Goal: Task Accomplishment & Management: Use online tool/utility

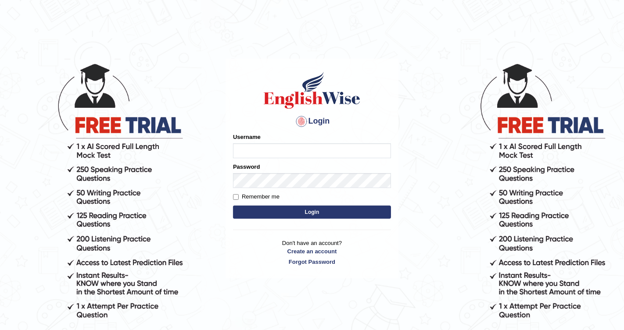
type input "Chetna09"
click at [247, 209] on button "Login" at bounding box center [312, 212] width 158 height 13
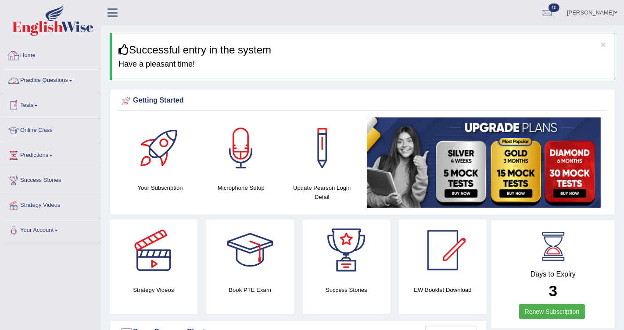
click at [33, 59] on link "Home" at bounding box center [50, 54] width 100 height 22
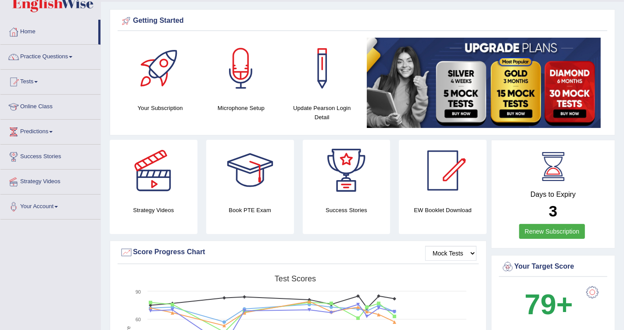
scroll to position [16, 0]
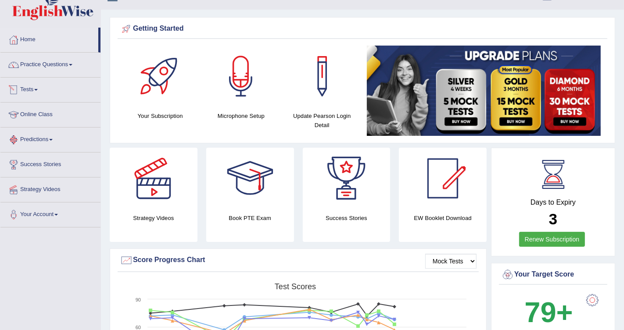
click at [40, 88] on link "Tests" at bounding box center [50, 89] width 100 height 22
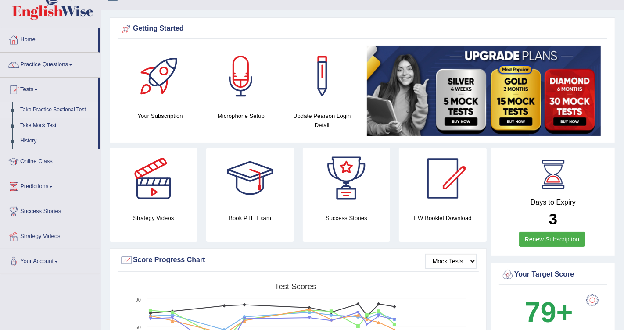
click at [68, 105] on link "Take Practice Sectional Test" at bounding box center [57, 110] width 82 height 16
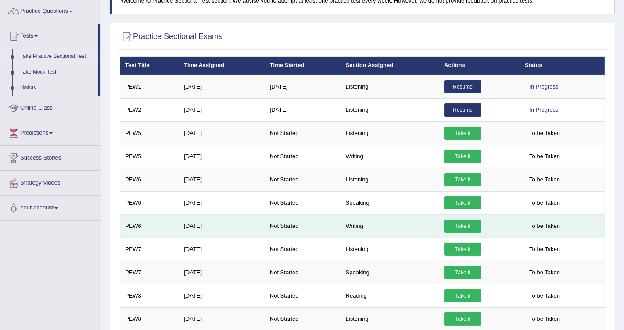
scroll to position [72, 0]
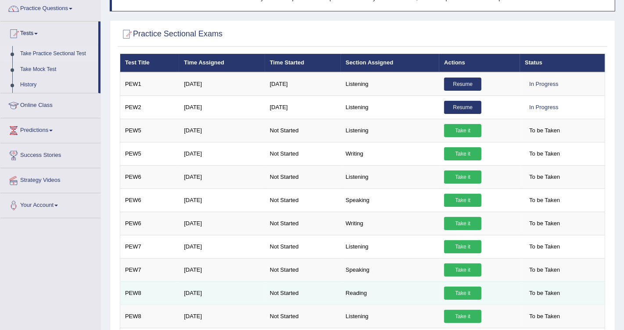
click at [450, 287] on link "Take it" at bounding box center [462, 293] width 37 height 13
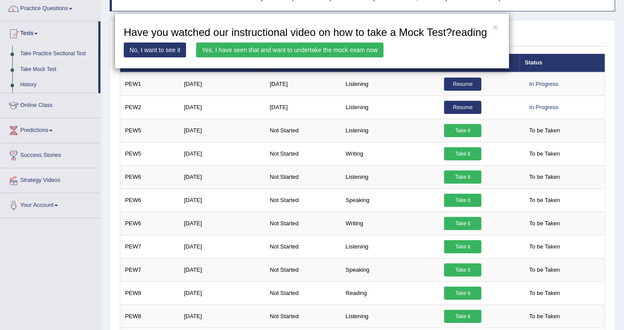
drag, startPoint x: 412, startPoint y: 169, endPoint x: 376, endPoint y: 126, distance: 56.1
click at [402, 154] on div "× Have you watched our instructional video on how to take a Mock Test?reading N…" at bounding box center [312, 165] width 624 height 330
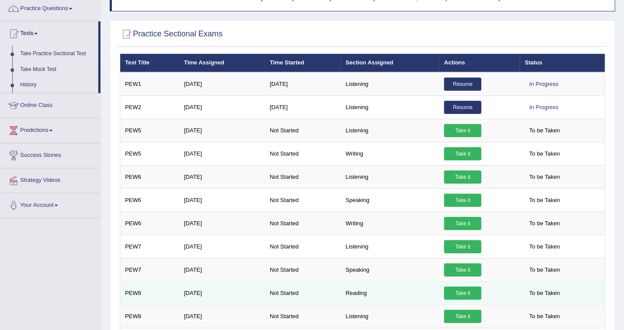
click at [447, 287] on link "Take it" at bounding box center [462, 293] width 37 height 13
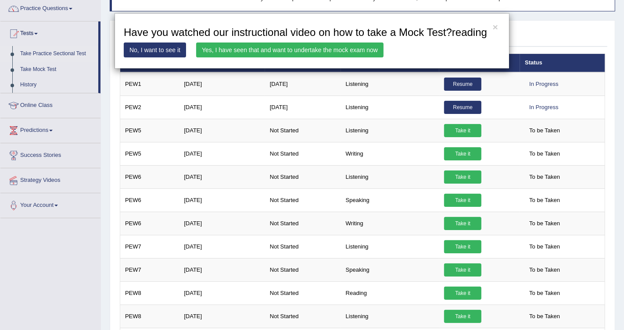
click at [365, 57] on link "Yes, I have seen that and want to undertake the mock exam now" at bounding box center [289, 50] width 187 height 15
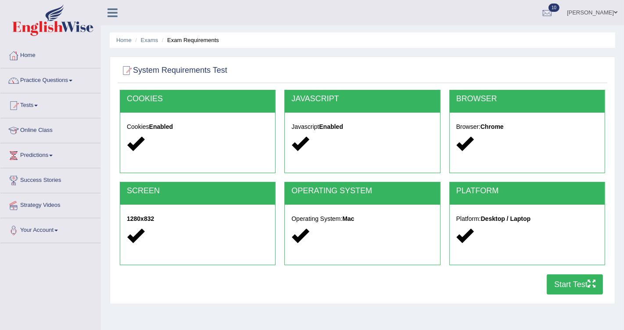
click at [560, 279] on button "Start Test" at bounding box center [575, 285] width 56 height 20
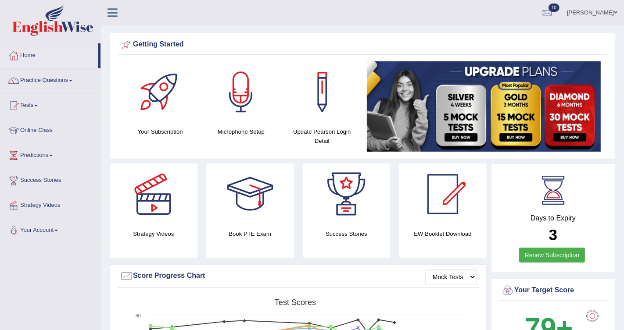
click at [47, 82] on link "Practice Questions" at bounding box center [50, 79] width 100 height 22
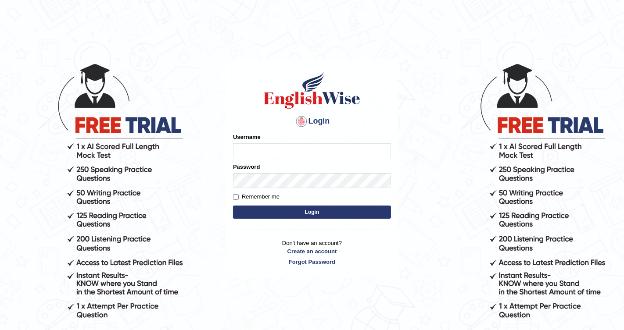
type input "Chetna09"
click at [286, 205] on form "Please fix the following errors: Username Chetna09 Password Remember me Login" at bounding box center [312, 177] width 158 height 88
click at [279, 212] on button "Login" at bounding box center [312, 212] width 158 height 13
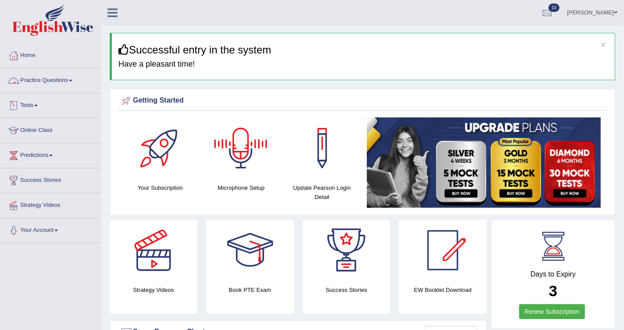
click at [55, 78] on link "Practice Questions" at bounding box center [50, 79] width 100 height 22
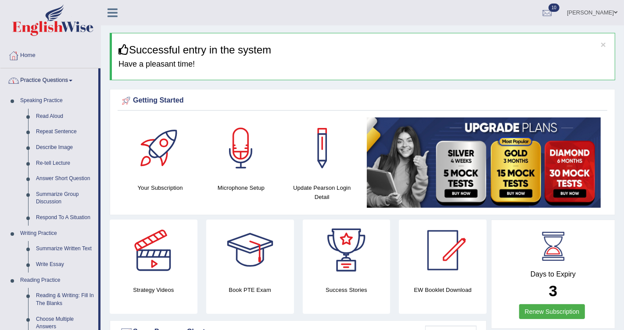
click at [70, 82] on link "Practice Questions" at bounding box center [49, 79] width 98 height 22
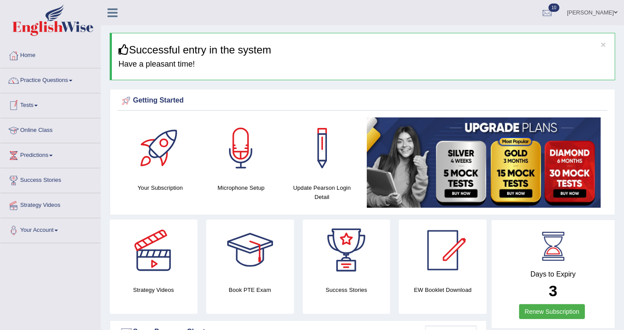
click at [43, 109] on link "Tests" at bounding box center [50, 104] width 100 height 22
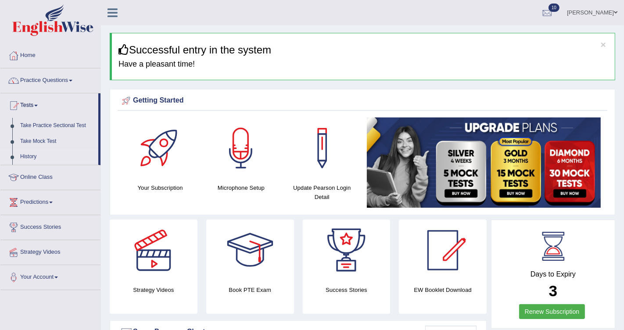
click at [32, 153] on link "History" at bounding box center [57, 157] width 82 height 16
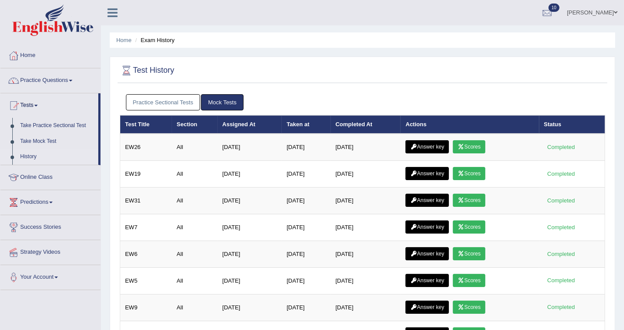
click at [168, 104] on link "Practice Sectional Tests" at bounding box center [163, 102] width 75 height 16
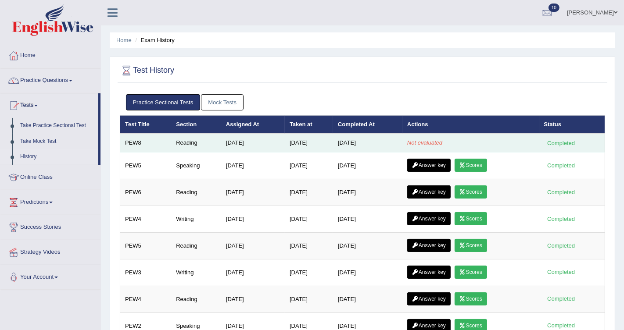
click at [285, 134] on td "[DATE]" at bounding box center [309, 143] width 48 height 18
click at [275, 136] on td "[DATE]" at bounding box center [253, 143] width 64 height 18
click at [285, 145] on td "[DATE]" at bounding box center [309, 143] width 48 height 18
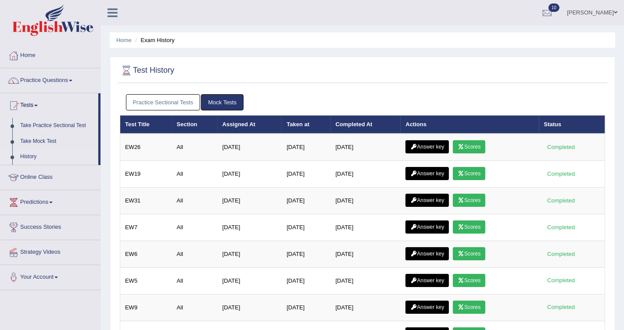
click at [548, 7] on div at bounding box center [546, 13] width 13 height 13
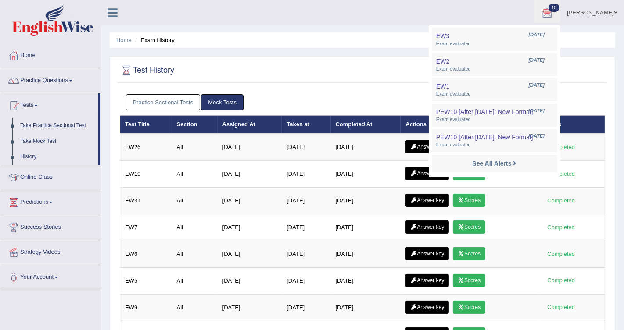
click at [176, 97] on link "Practice Sectional Tests" at bounding box center [163, 102] width 75 height 16
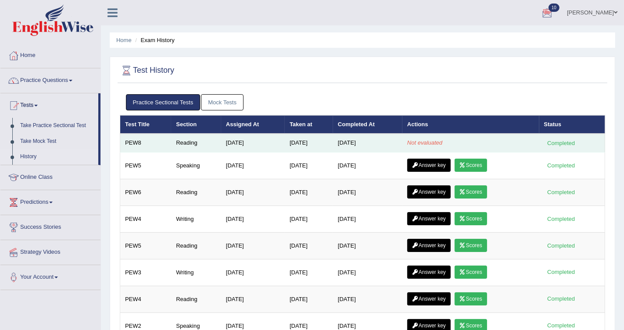
click at [222, 142] on td "[DATE]" at bounding box center [253, 143] width 64 height 18
click at [229, 142] on td "[DATE]" at bounding box center [253, 143] width 64 height 18
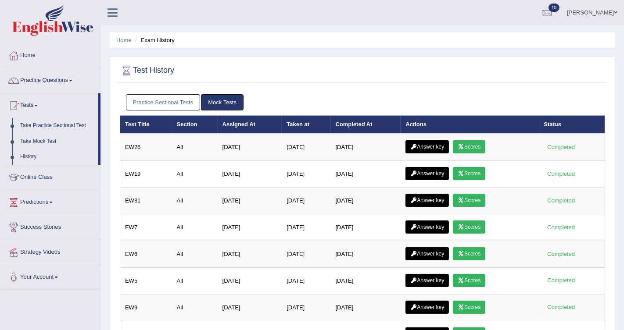
click at [181, 102] on link "Practice Sectional Tests" at bounding box center [163, 102] width 75 height 16
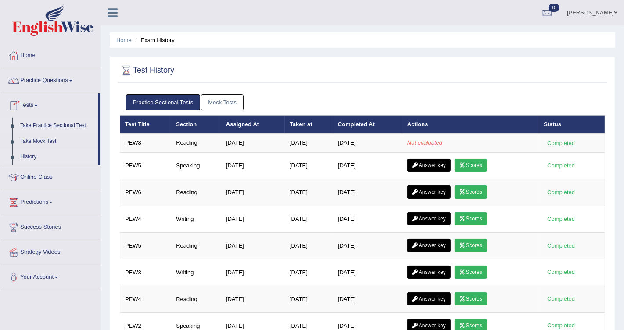
click at [61, 126] on link "Take Practice Sectional Test" at bounding box center [57, 126] width 82 height 16
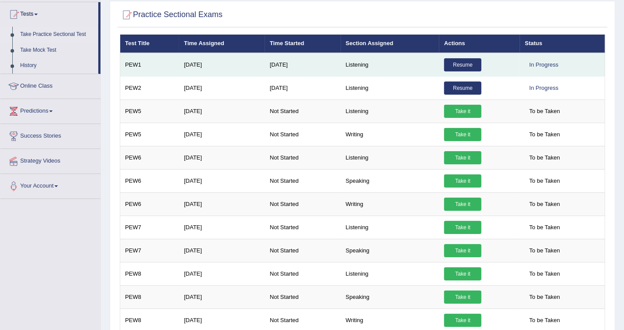
scroll to position [132, 0]
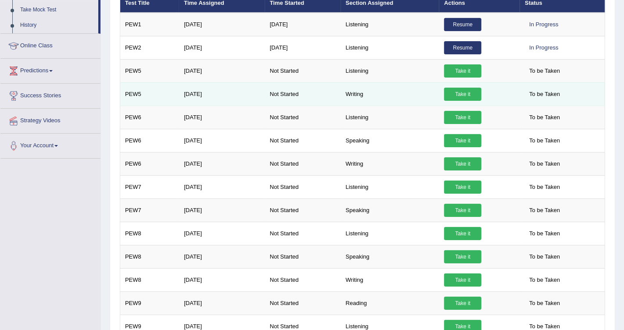
click at [460, 91] on link "Take it" at bounding box center [462, 94] width 37 height 13
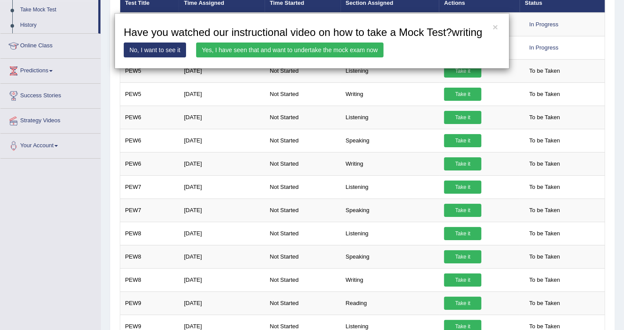
click at [316, 57] on link "Yes, I have seen that and want to undertake the mock exam now" at bounding box center [289, 50] width 187 height 15
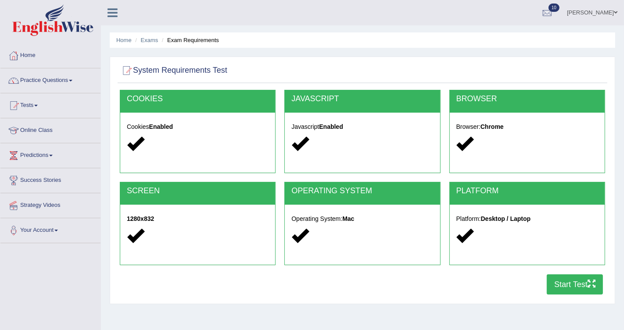
click at [568, 283] on button "Start Test" at bounding box center [575, 285] width 56 height 20
